Goal: Information Seeking & Learning: Understand process/instructions

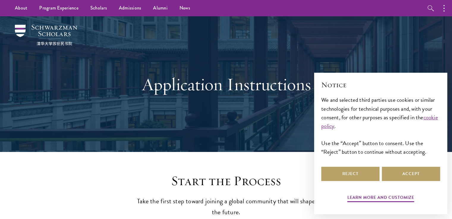
click at [62, 112] on div "Application Instructions" at bounding box center [226, 84] width 392 height 136
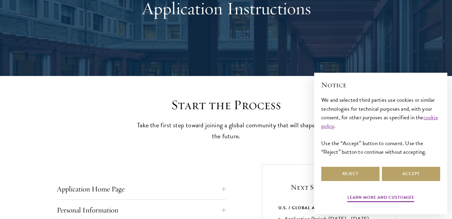
scroll to position [95, 0]
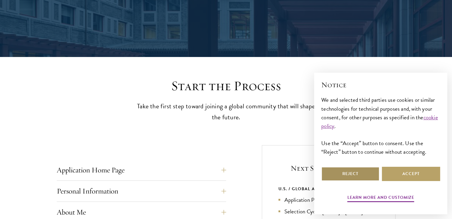
click at [349, 169] on button "Reject" at bounding box center [350, 174] width 58 height 14
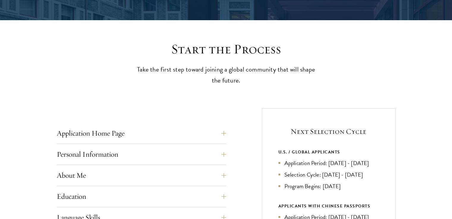
scroll to position [142, 0]
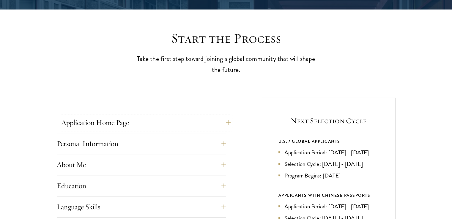
click at [214, 121] on button "Application Home Page" at bounding box center [145, 122] width 169 height 14
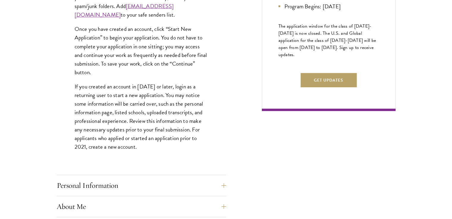
scroll to position [404, 0]
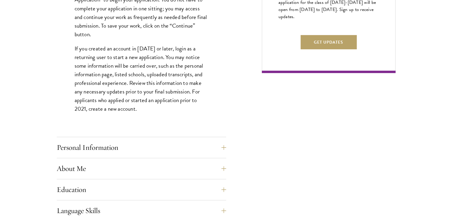
click at [0, 216] on div "Start the Process Take the first step toward joining a global community that wi…" at bounding box center [226, 111] width 452 height 684
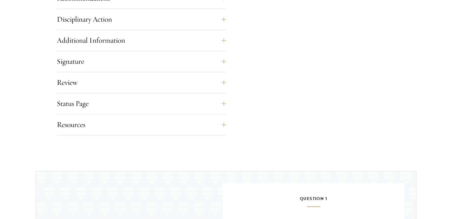
scroll to position [724, 0]
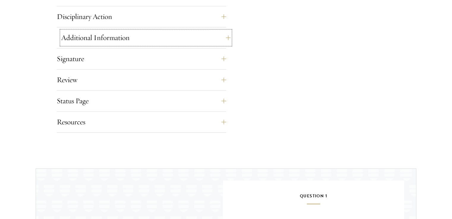
click at [165, 42] on button "Additional Information" at bounding box center [145, 38] width 169 height 14
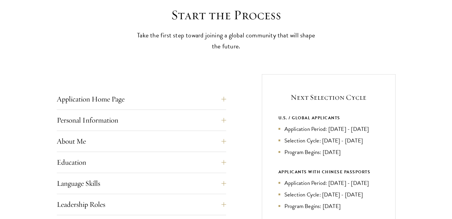
scroll to position [166, 0]
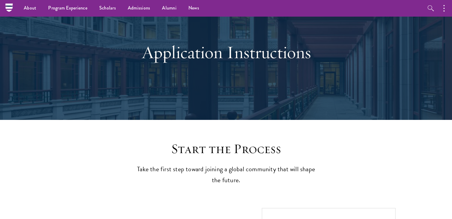
scroll to position [0, 0]
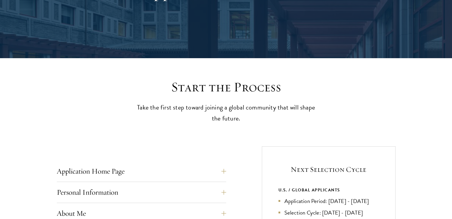
scroll to position [107, 0]
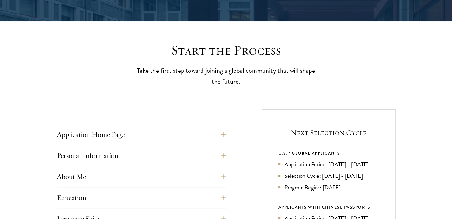
scroll to position [142, 0]
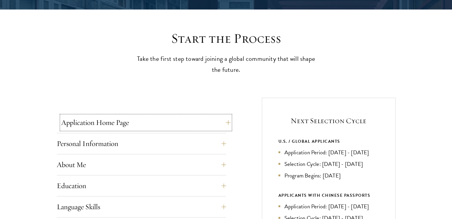
click at [160, 122] on button "Application Home Page" at bounding box center [145, 122] width 169 height 14
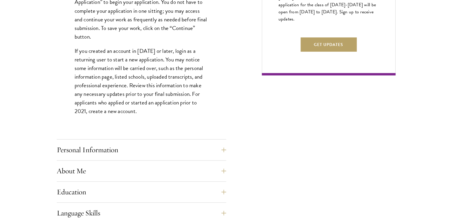
scroll to position [416, 0]
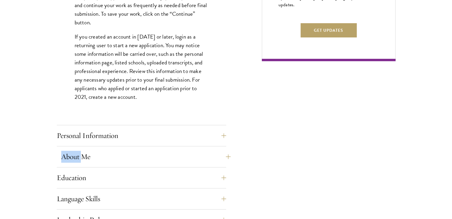
drag, startPoint x: 40, startPoint y: 149, endPoint x: 84, endPoint y: 163, distance: 45.8
click at [84, 163] on div "Start the Process Take the first step toward joining a global community that wi…" at bounding box center [226, 99] width 452 height 684
click at [84, 163] on button "About Me" at bounding box center [145, 157] width 169 height 14
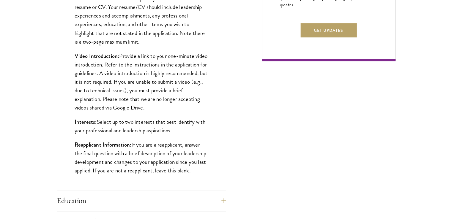
click at [57, 163] on div "Biographical Profile: Provide a biographical profile of up to 100 words summari…" at bounding box center [141, 46] width 169 height 288
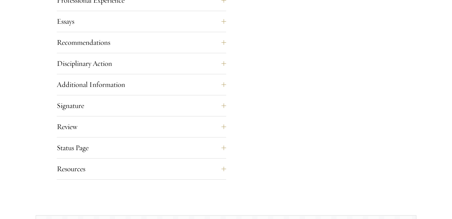
scroll to position [701, 0]
click at [133, 127] on button "Review" at bounding box center [145, 126] width 169 height 14
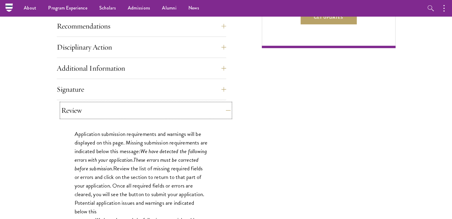
scroll to position [412, 0]
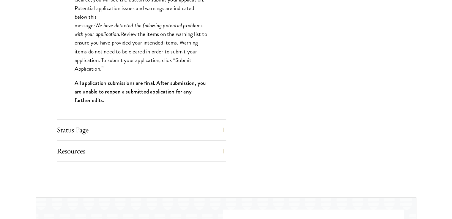
scroll to position [650, 0]
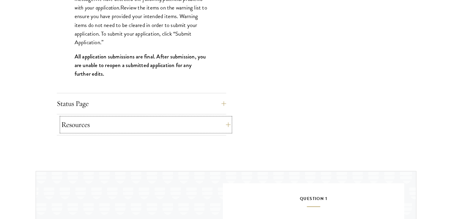
click at [99, 125] on button "Resources" at bounding box center [145, 125] width 169 height 14
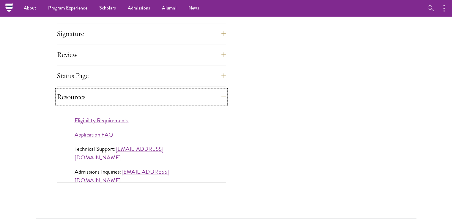
scroll to position [472, 0]
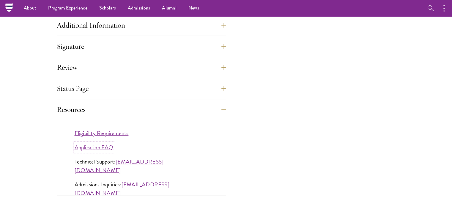
click at [100, 143] on link "Application FAQ" at bounding box center [94, 147] width 39 height 9
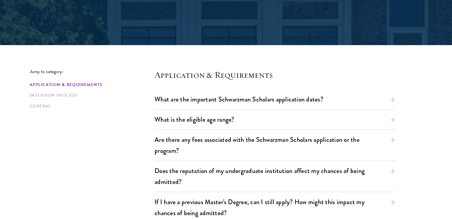
scroll to position [119, 0]
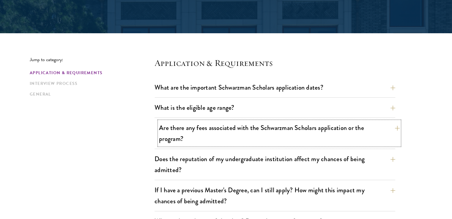
click at [240, 132] on button "Are there any fees associated with the Schwarzman Scholars application or the p…" at bounding box center [279, 133] width 240 height 24
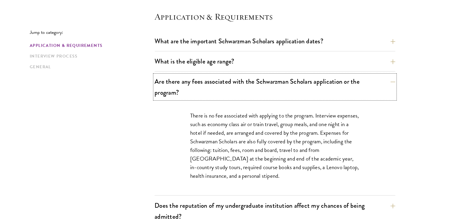
scroll to position [166, 0]
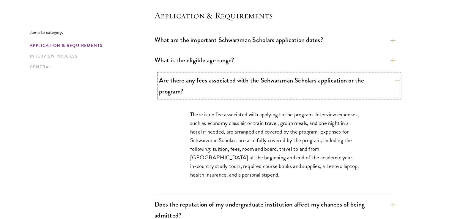
click at [220, 83] on button "Are there any fees associated with the Schwarzman Scholars application or the p…" at bounding box center [279, 86] width 240 height 24
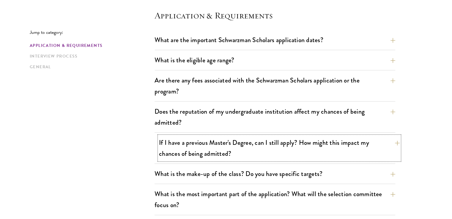
click at [251, 151] on button "If I have a previous Master's Degree, can I still apply? How might this impact …" at bounding box center [279, 148] width 240 height 24
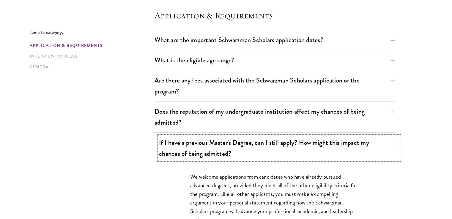
click at [251, 151] on button "If I have a previous Master's Degree, can I still apply? How might this impact …" at bounding box center [279, 148] width 240 height 24
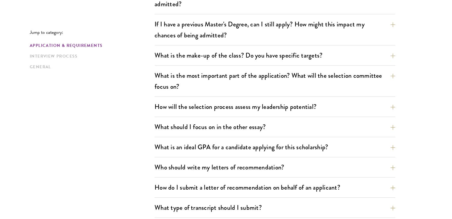
scroll to position [285, 0]
click at [209, 149] on button "What is an ideal GPA for a candidate applying for this scholarship?" at bounding box center [279, 146] width 240 height 13
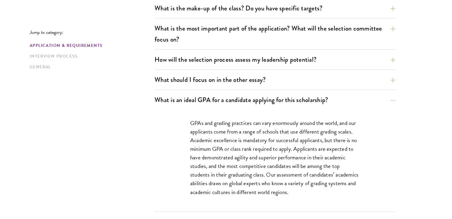
scroll to position [332, 0]
click at [234, 93] on button "What is an ideal GPA for a candidate applying for this scholarship?" at bounding box center [279, 99] width 240 height 13
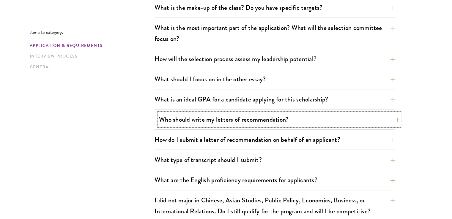
click at [222, 117] on button "Who should write my letters of recommendation?" at bounding box center [279, 119] width 240 height 13
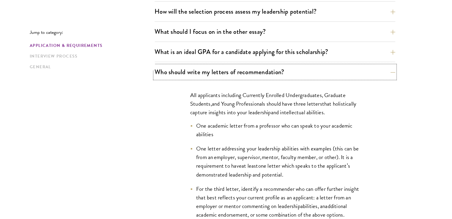
scroll to position [392, 0]
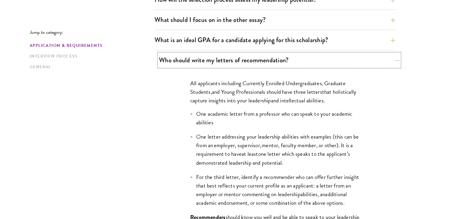
click at [266, 58] on button "Who should write my letters of recommendation?" at bounding box center [279, 59] width 240 height 13
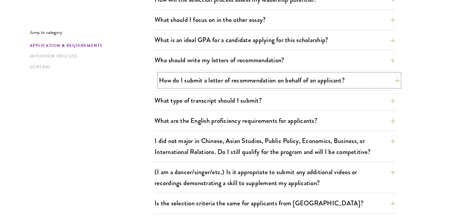
click at [243, 81] on button "How do I submit a letter of recommendation on behalf of an applicant?" at bounding box center [279, 80] width 240 height 13
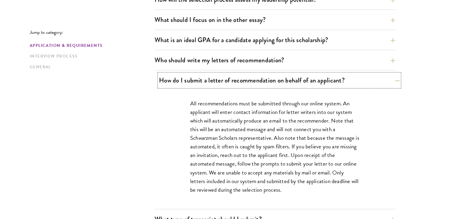
click at [243, 81] on button "How do I submit a letter of recommendation on behalf of an applicant?" at bounding box center [279, 80] width 240 height 13
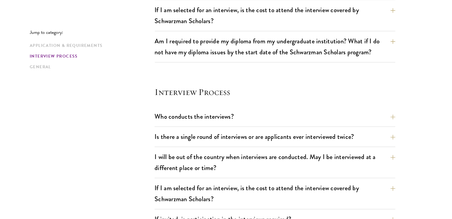
scroll to position [606, 0]
click at [156, 120] on div "Who conducts the interviews? Interview panelists are distinguished senior figur…" at bounding box center [274, 118] width 240 height 17
click at [222, 118] on button "Who conducts the interviews?" at bounding box center [279, 116] width 240 height 13
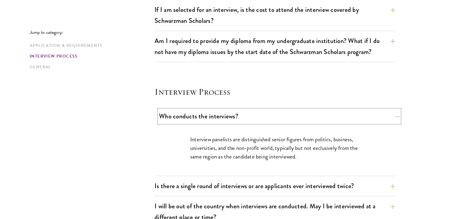
click at [252, 118] on button "Who conducts the interviews?" at bounding box center [279, 116] width 240 height 13
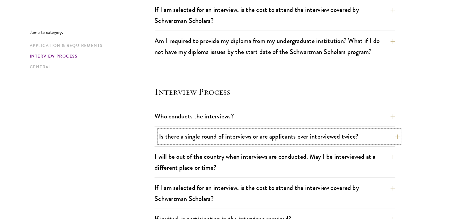
click at [278, 136] on button "Is there a single round of interviews or are applicants ever interviewed twice?" at bounding box center [279, 136] width 240 height 13
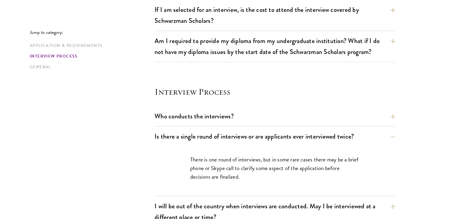
click at [124, 148] on div "Jump to category: Application & Requirements Interview Process General Applicat…" at bounding box center [226, 59] width 392 height 978
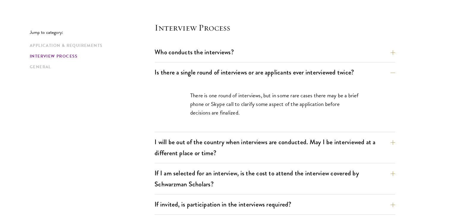
scroll to position [677, 0]
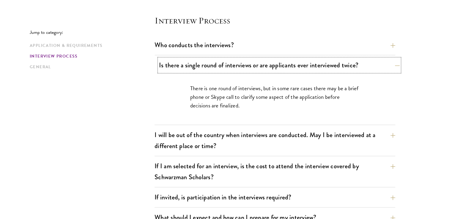
click at [192, 62] on button "Is there a single round of interviews or are applicants ever interviewed twice?" at bounding box center [279, 64] width 240 height 13
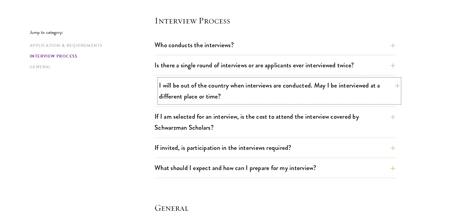
click at [176, 86] on button "I will be out of the country when interviews are conducted. May I be interviewe…" at bounding box center [279, 91] width 240 height 24
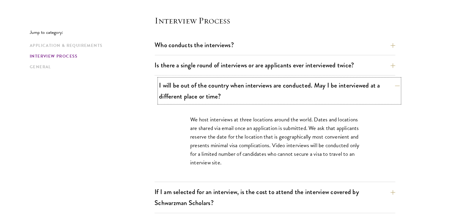
click at [176, 86] on button "I will be out of the country when interviews are conducted. May I be interviewe…" at bounding box center [279, 91] width 240 height 24
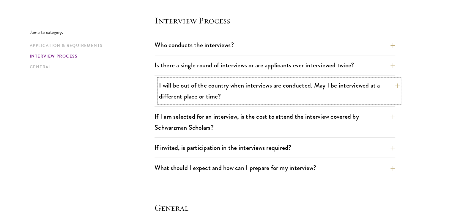
click at [176, 86] on button "I will be out of the country when interviews are conducted. May I be interviewe…" at bounding box center [279, 91] width 240 height 24
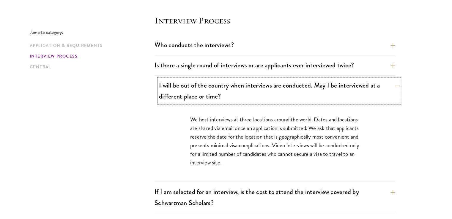
click at [176, 86] on button "I will be out of the country when interviews are conducted. May I be interviewe…" at bounding box center [279, 91] width 240 height 24
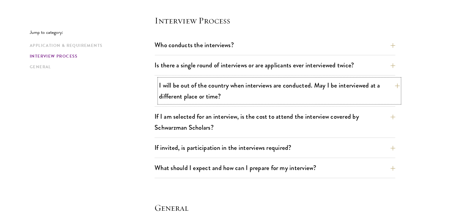
click at [176, 86] on button "I will be out of the country when interviews are conducted. May I be interviewe…" at bounding box center [279, 91] width 240 height 24
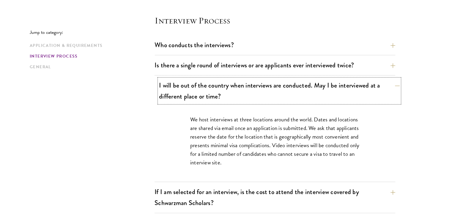
click at [176, 86] on button "I will be out of the country when interviews are conducted. May I be interviewe…" at bounding box center [279, 91] width 240 height 24
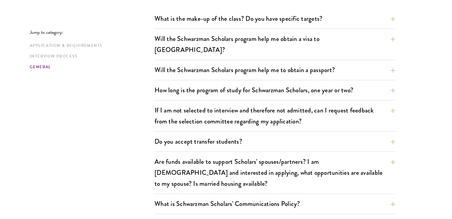
scroll to position [902, 0]
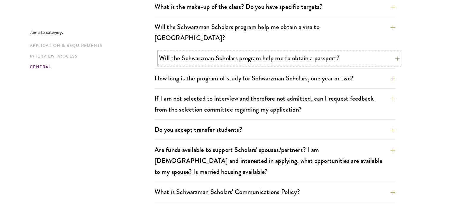
click at [250, 51] on button "Will the Schwarzman Scholars program help me to obtain a passport?" at bounding box center [279, 57] width 240 height 13
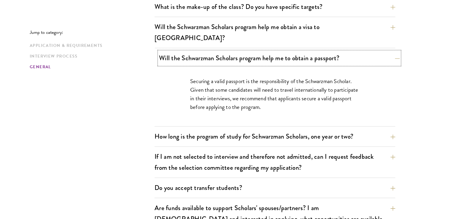
click at [250, 51] on button "Will the Schwarzman Scholars program help me to obtain a passport?" at bounding box center [279, 57] width 240 height 13
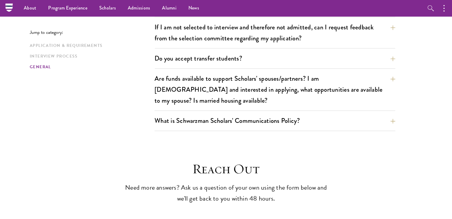
scroll to position [962, 0]
